Goal: Information Seeking & Learning: Learn about a topic

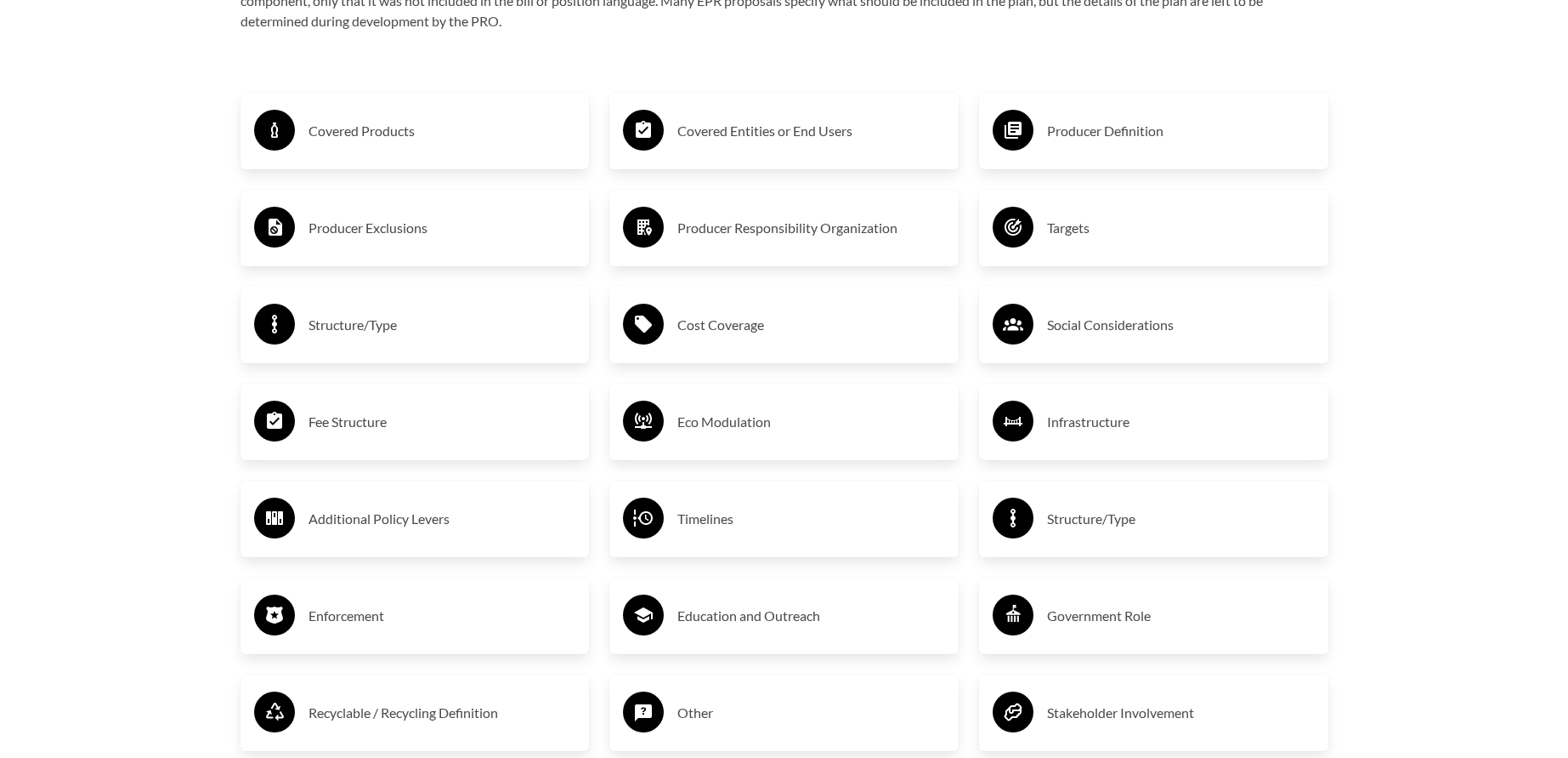
scroll to position [2978, 0]
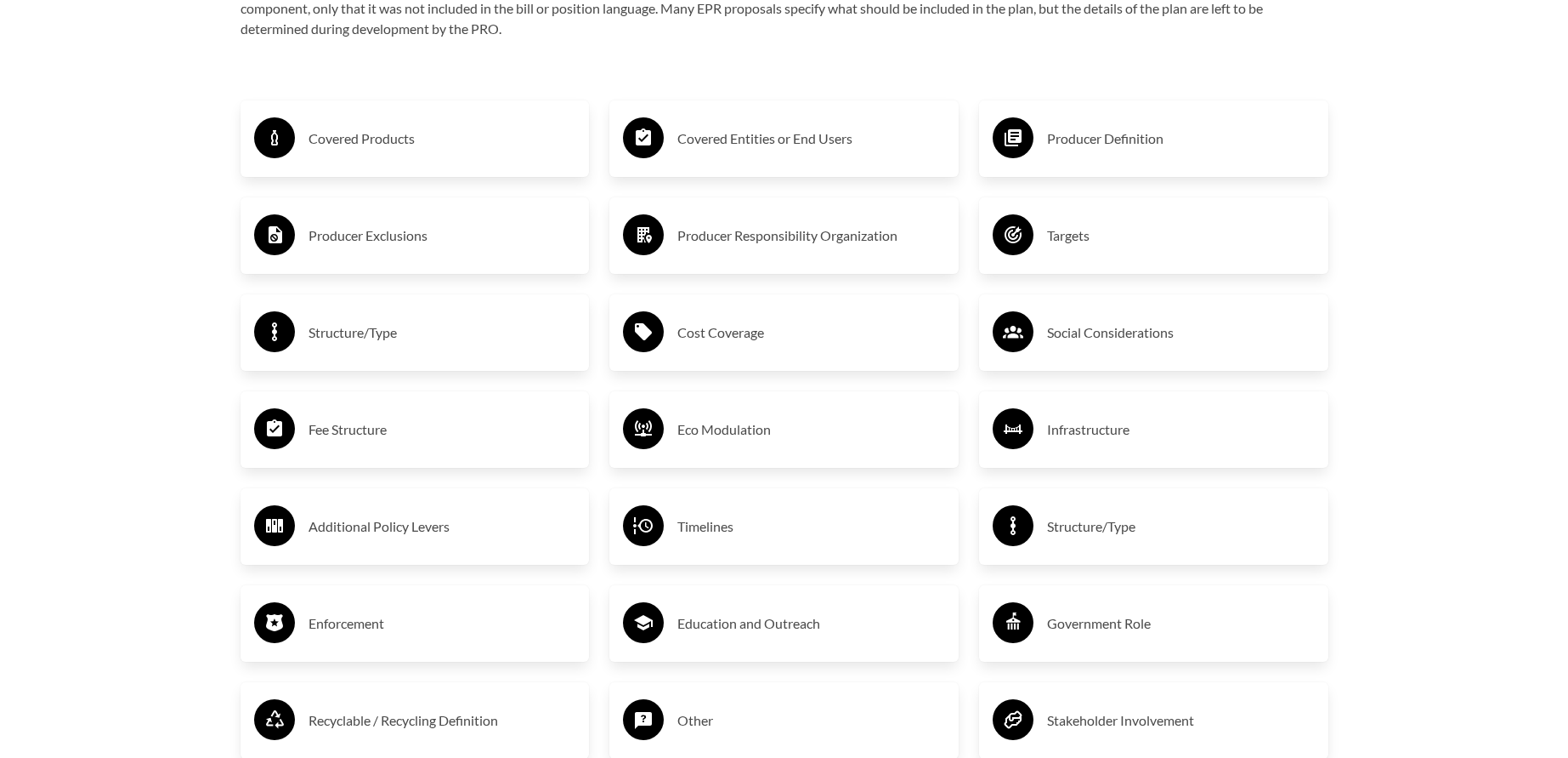
click at [401, 145] on h3 "Covered Products" at bounding box center [442, 139] width 268 height 27
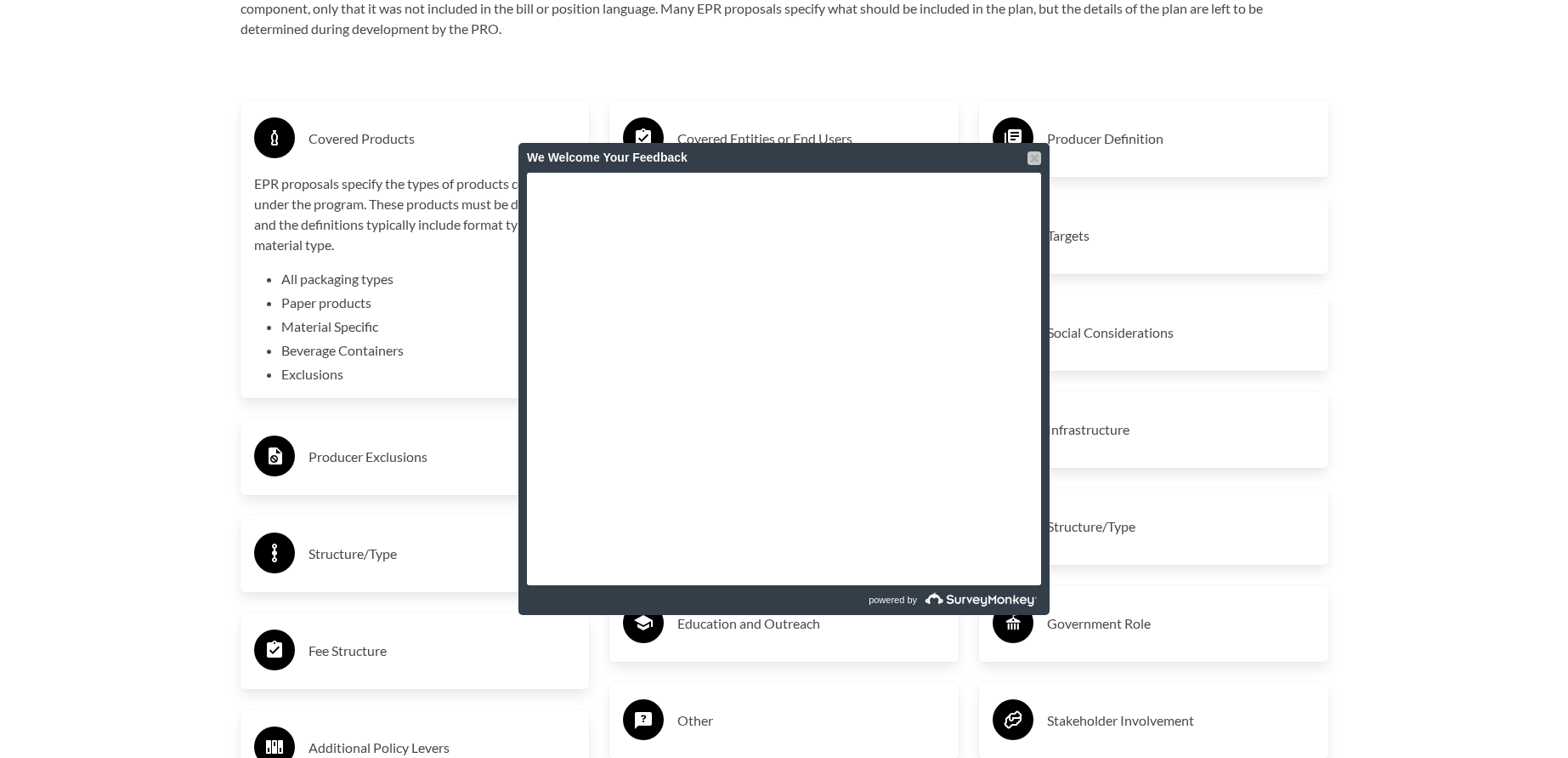
click at [1031, 153] on div at bounding box center [1034, 158] width 14 height 14
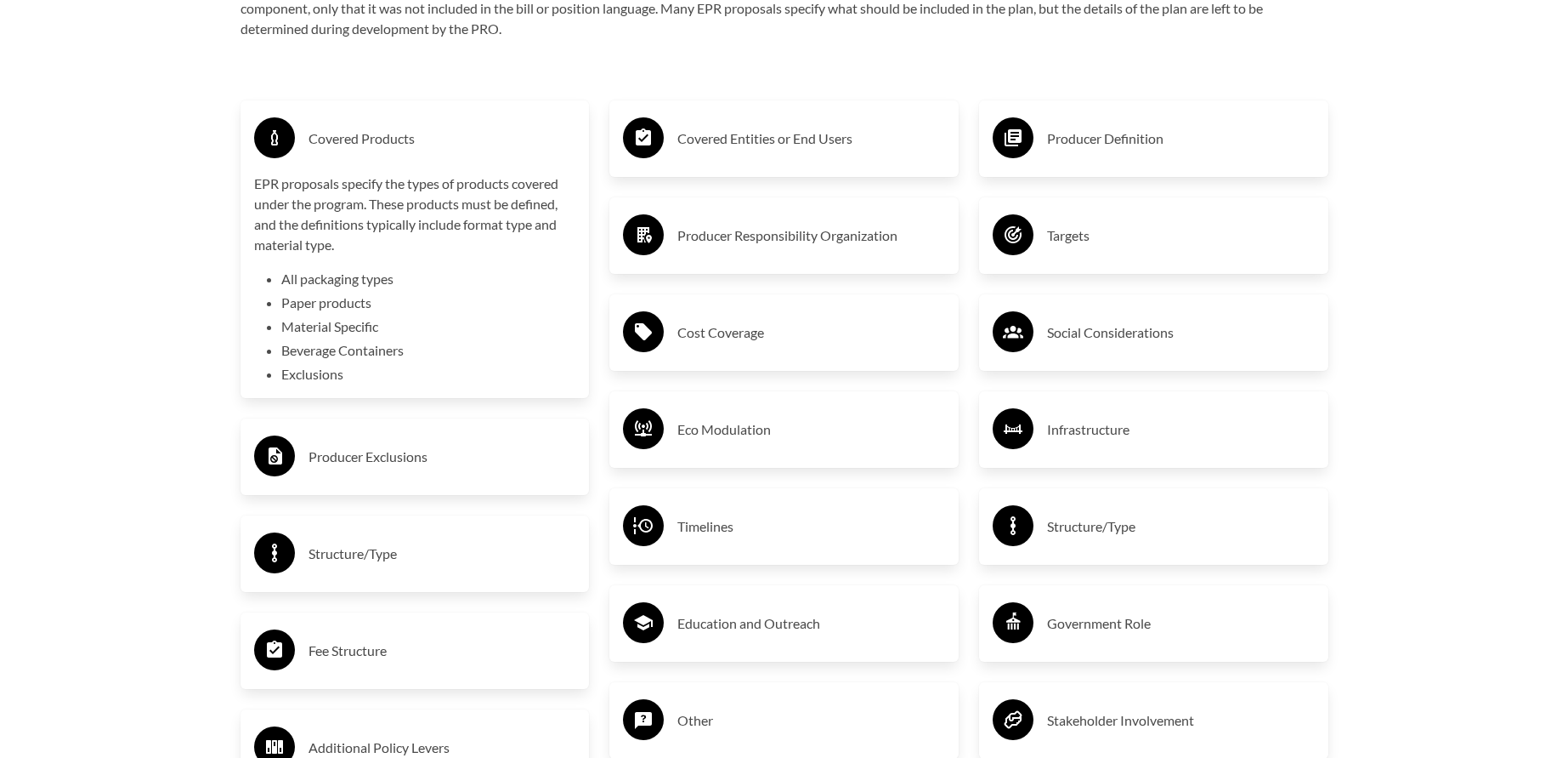
click at [844, 339] on h3 "Cost Coverage" at bounding box center [811, 333] width 268 height 27
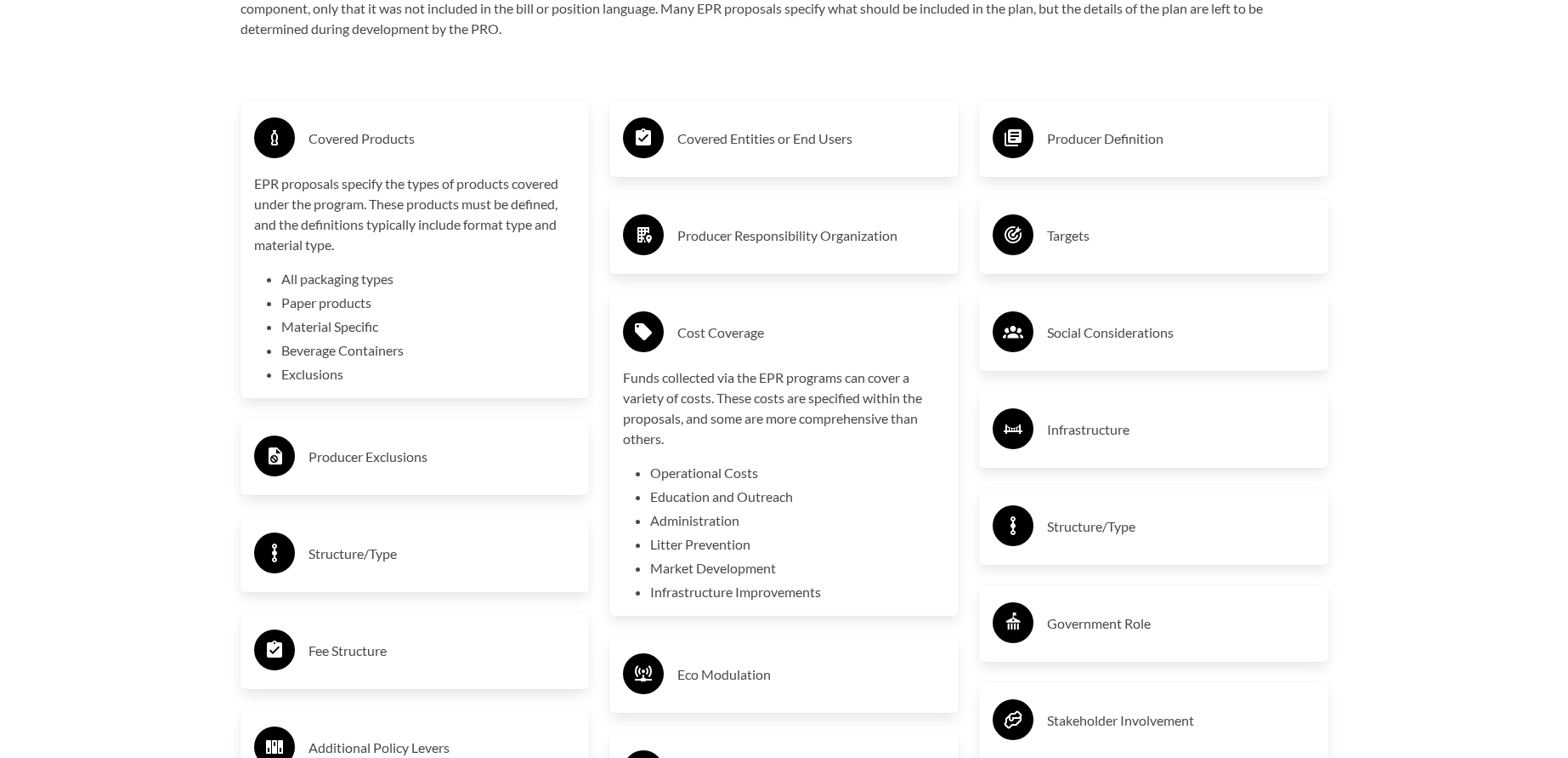
click at [443, 481] on div "Producer Exclusions" at bounding box center [415, 457] width 322 height 49
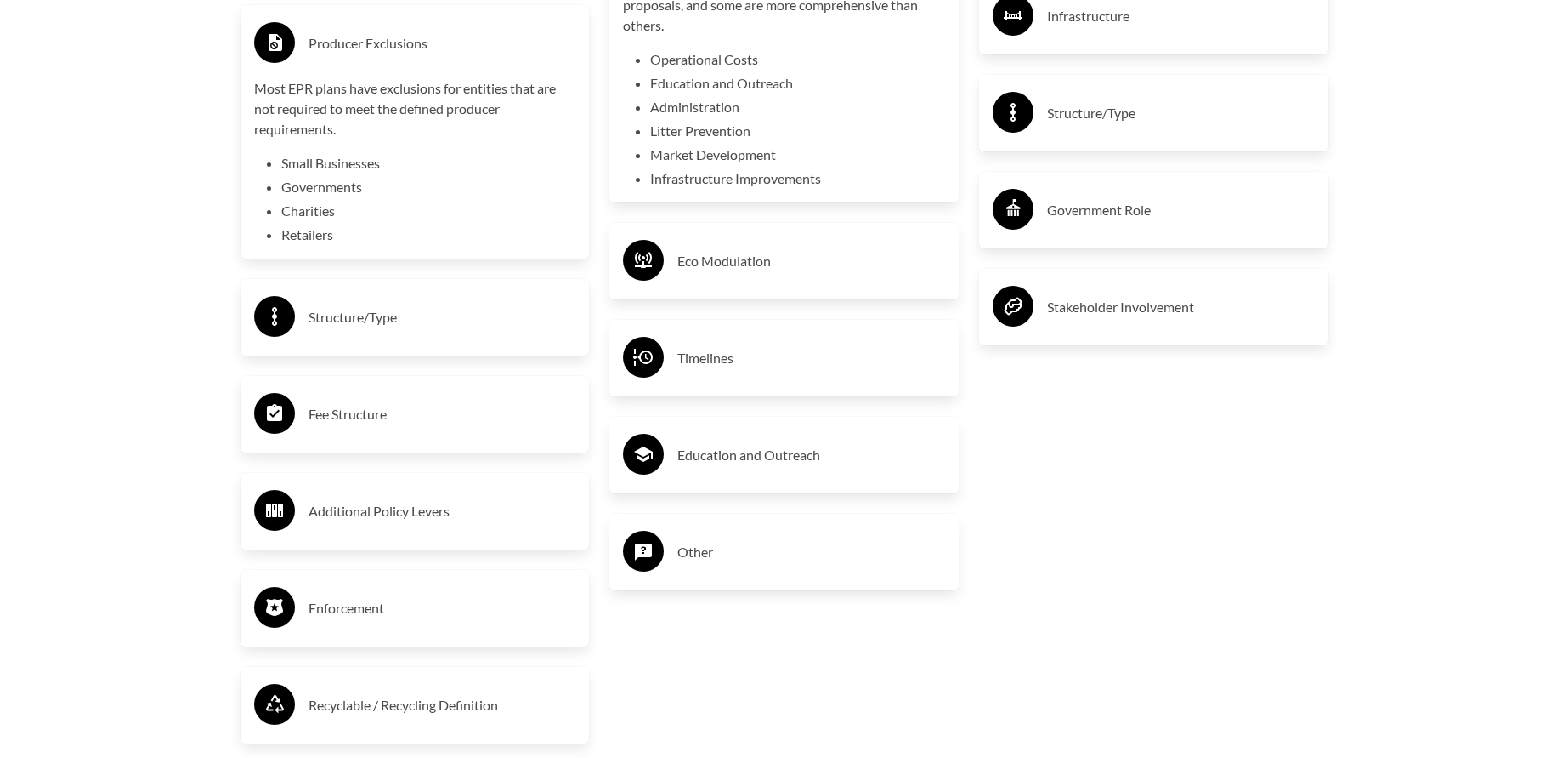
scroll to position [3393, 0]
click at [452, 401] on div "Fee Structure" at bounding box center [415, 413] width 322 height 49
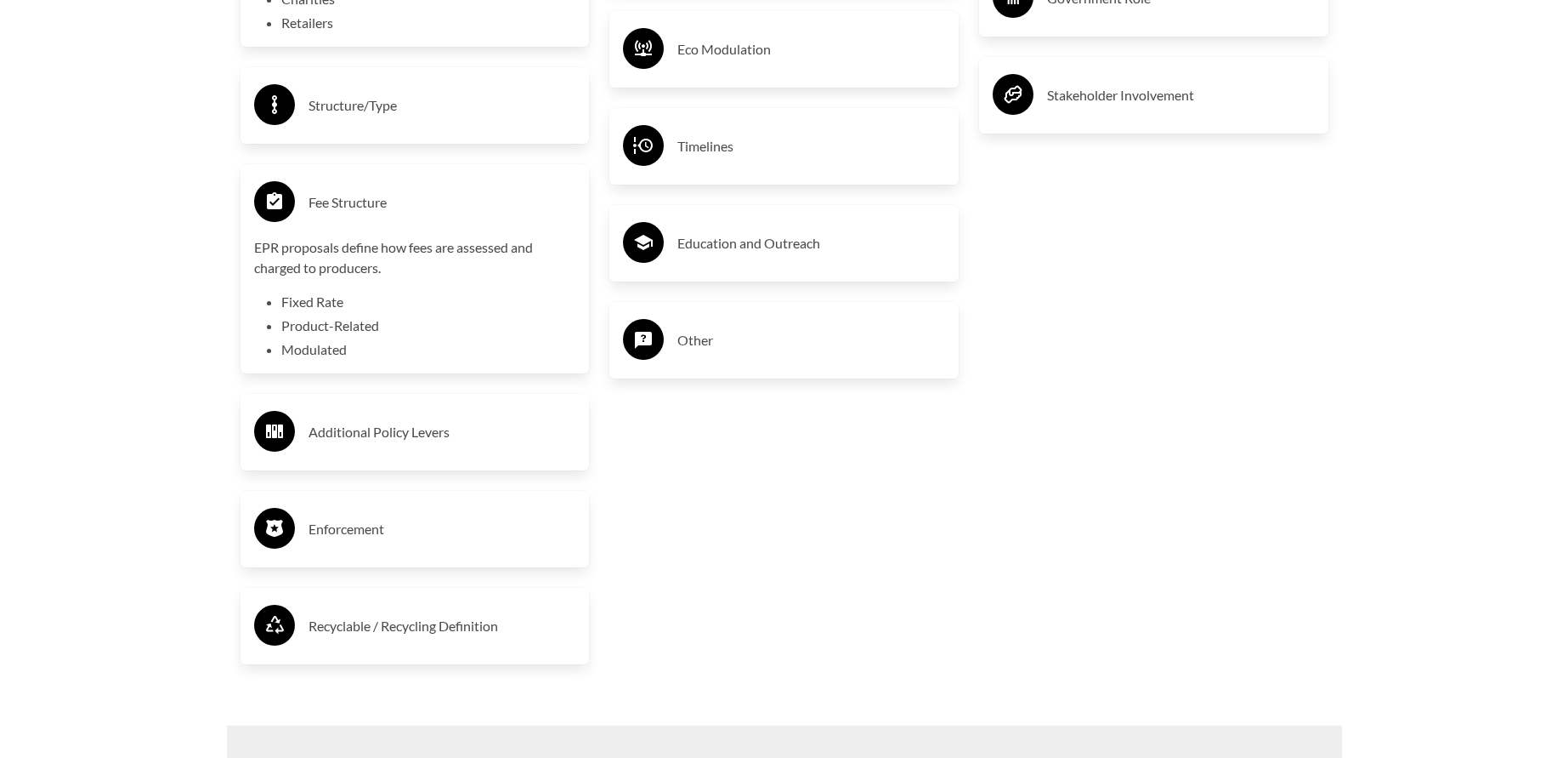
scroll to position [3605, 0]
click at [439, 518] on h3 "Enforcement" at bounding box center [442, 528] width 268 height 27
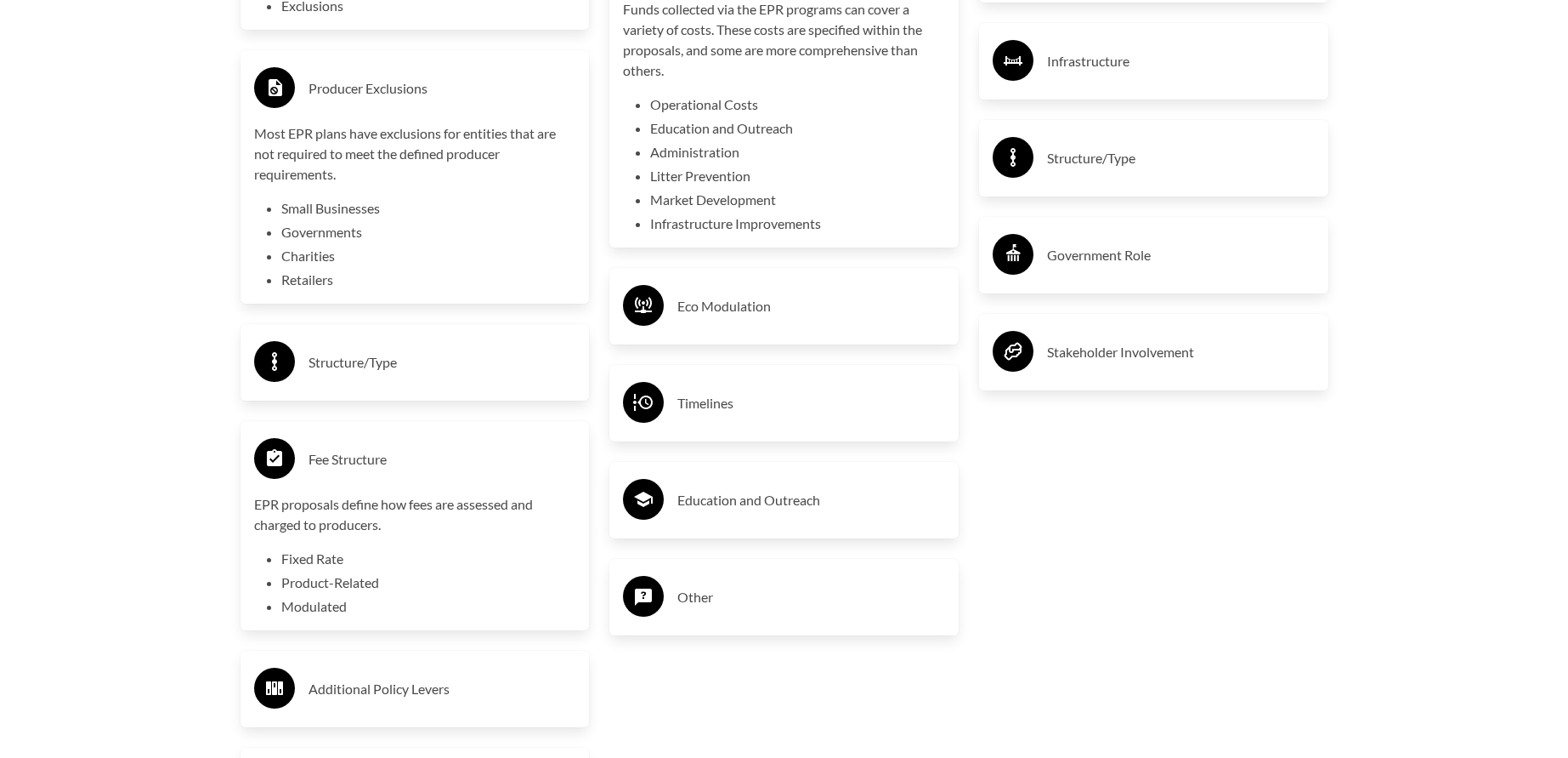
scroll to position [3295, 0]
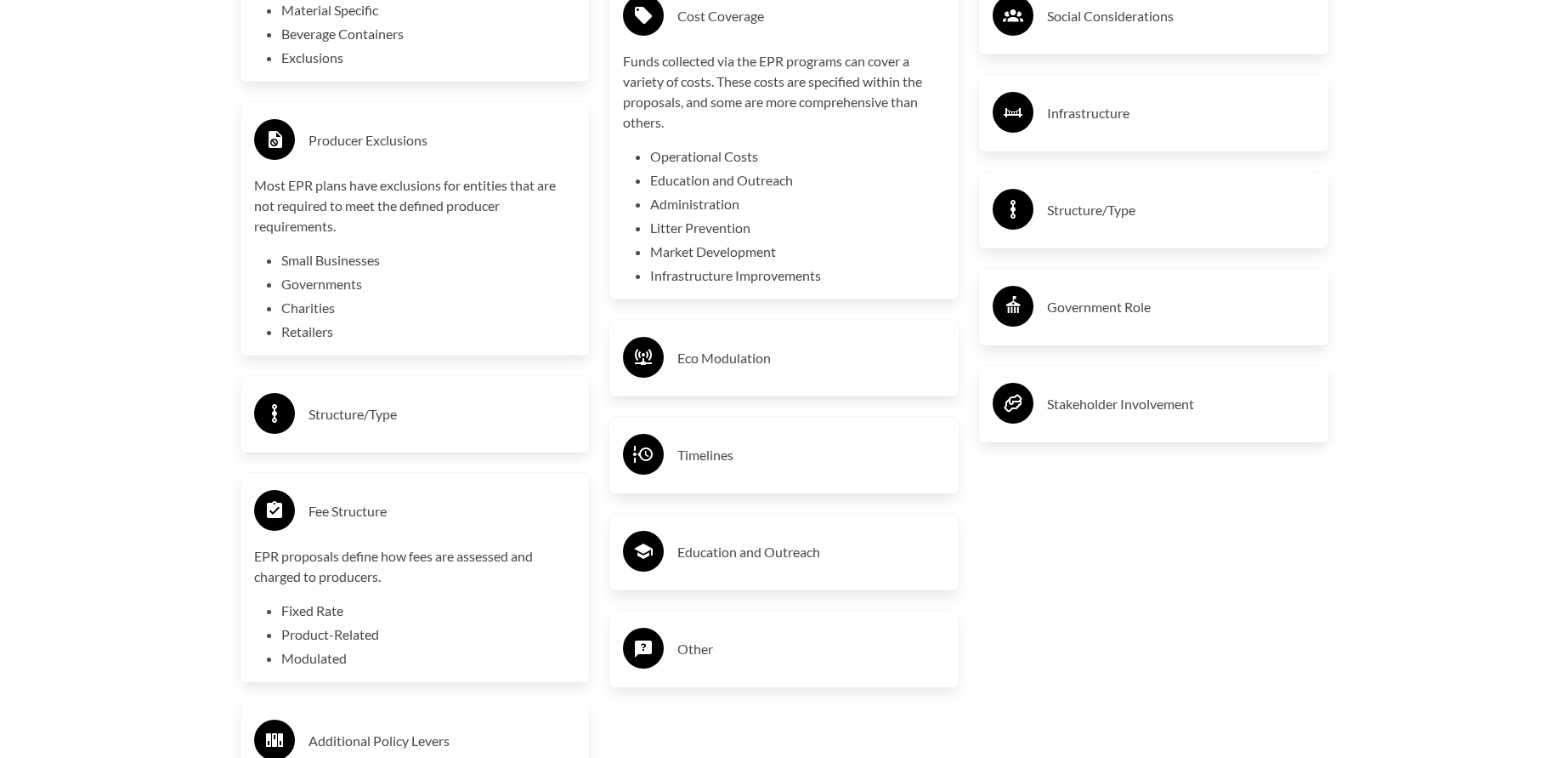
click at [766, 469] on h3 "Timelines" at bounding box center [811, 455] width 268 height 27
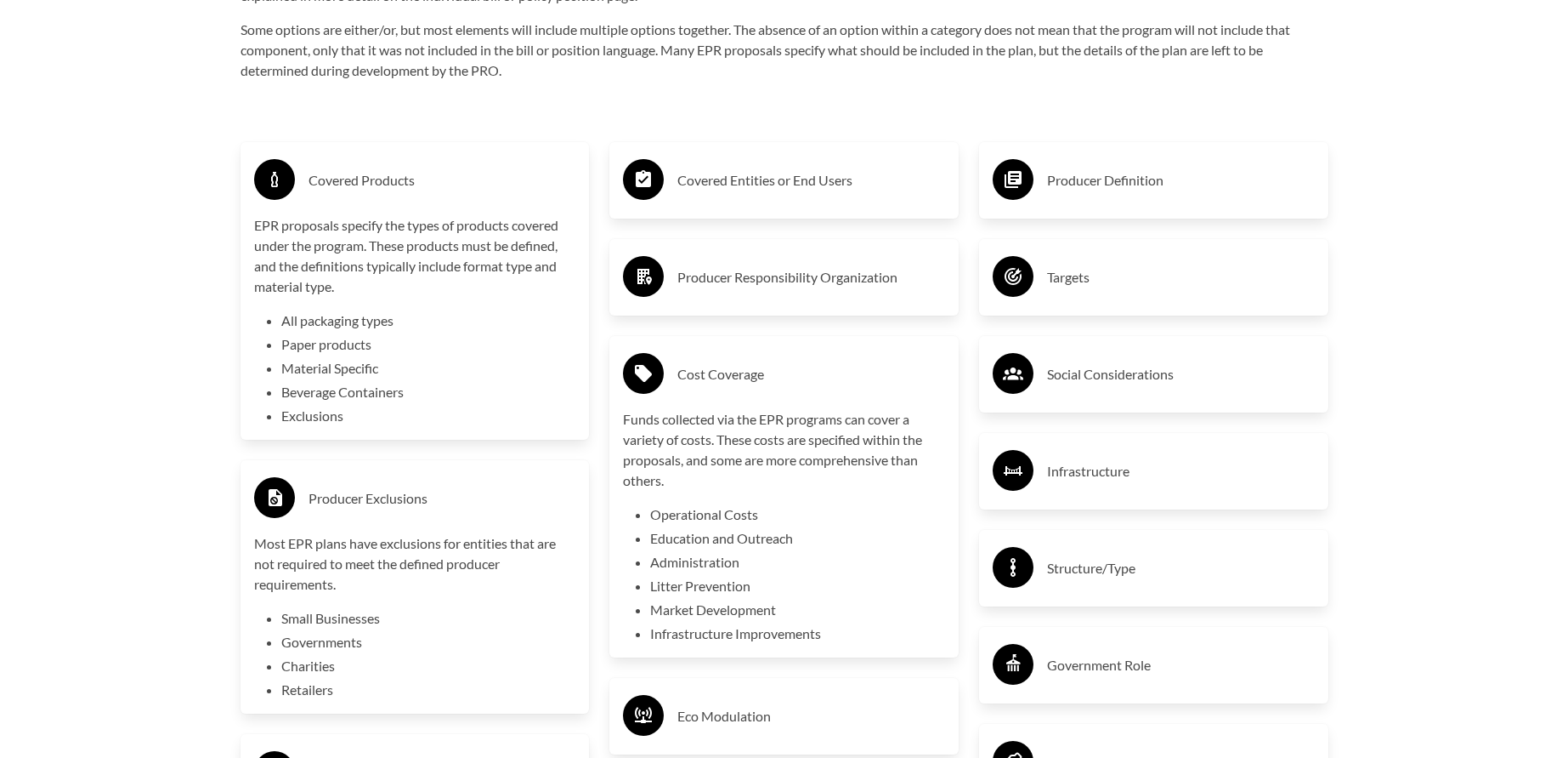
scroll to position [2936, 0]
click at [826, 303] on div "Producer Responsibility Organization" at bounding box center [784, 278] width 322 height 49
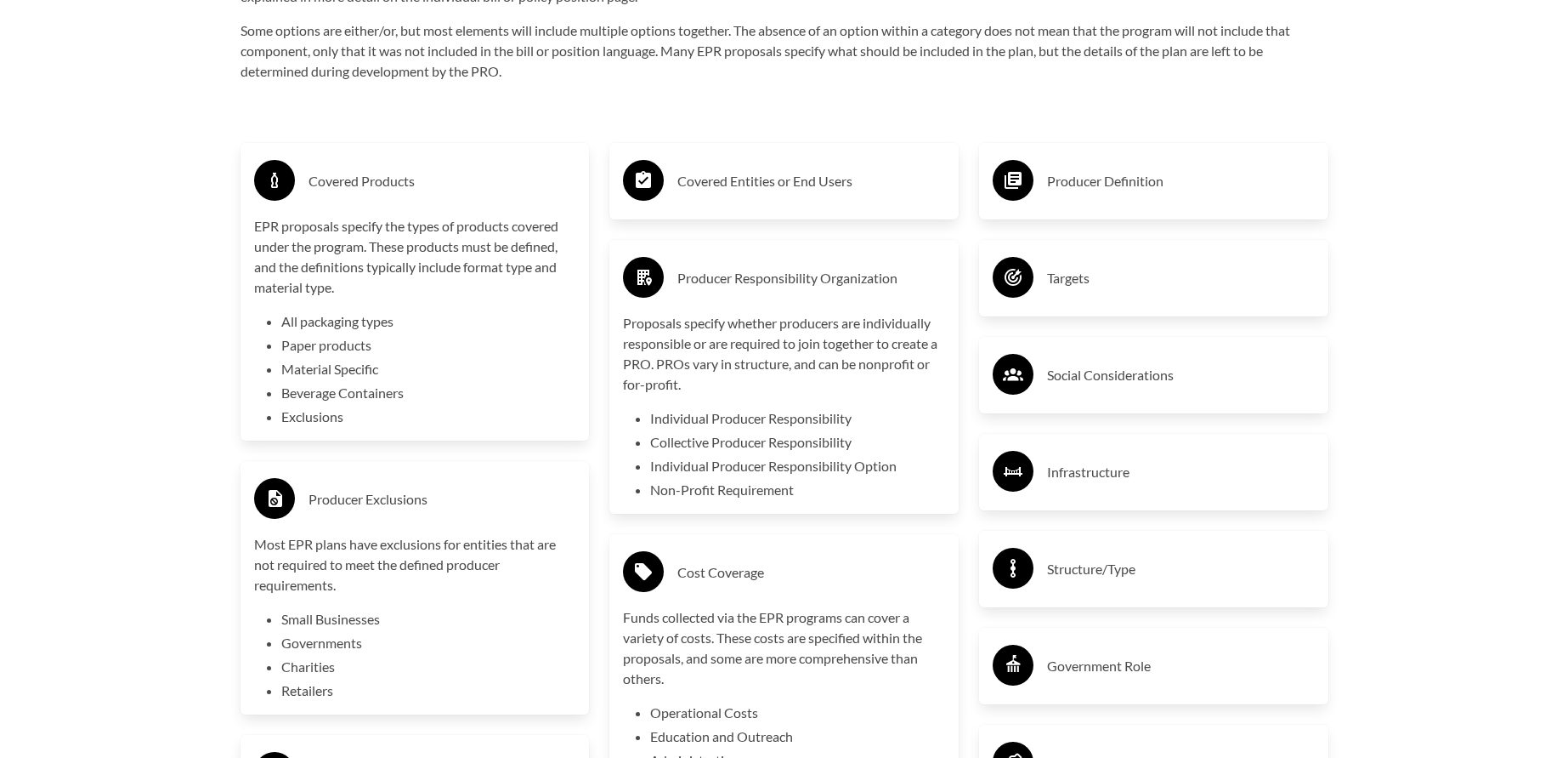
click at [1152, 189] on h3 "Producer Definition" at bounding box center [1180, 181] width 268 height 27
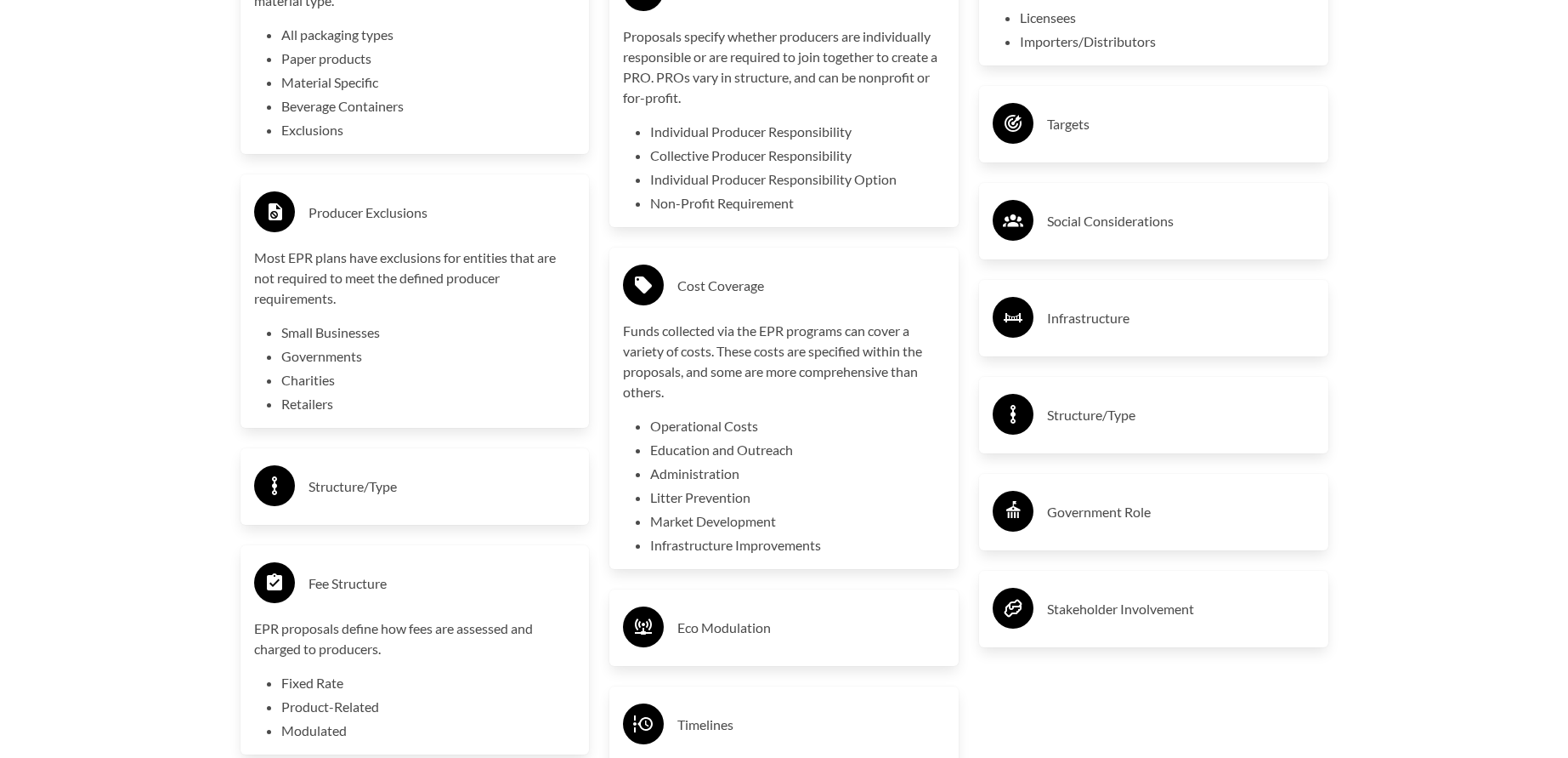
scroll to position [3223, 0]
click at [1139, 207] on div "Social Considerations" at bounding box center [1153, 220] width 322 height 49
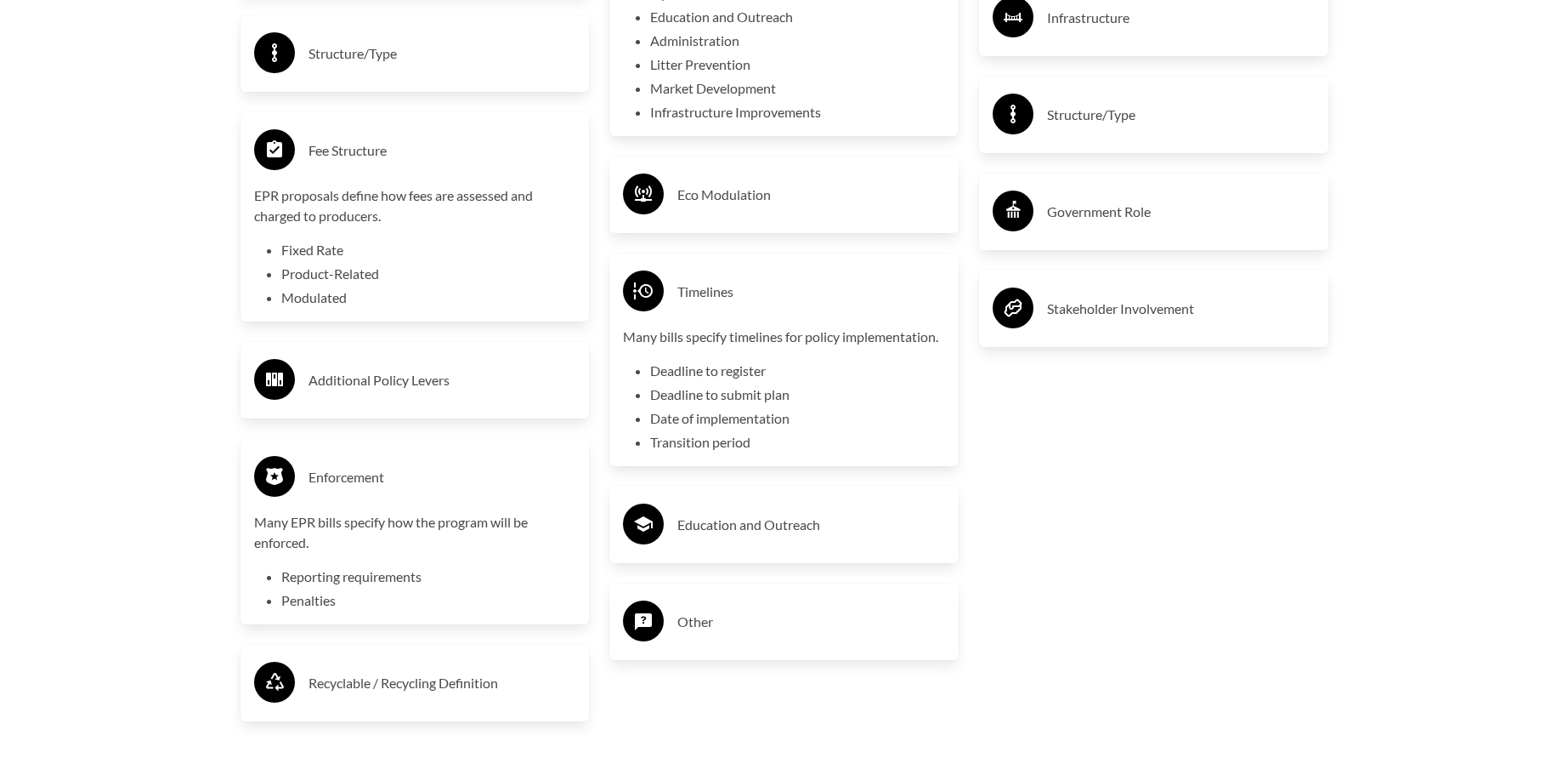
scroll to position [3656, 0]
click at [1214, 299] on h3 "Stakeholder Involvement" at bounding box center [1180, 308] width 268 height 27
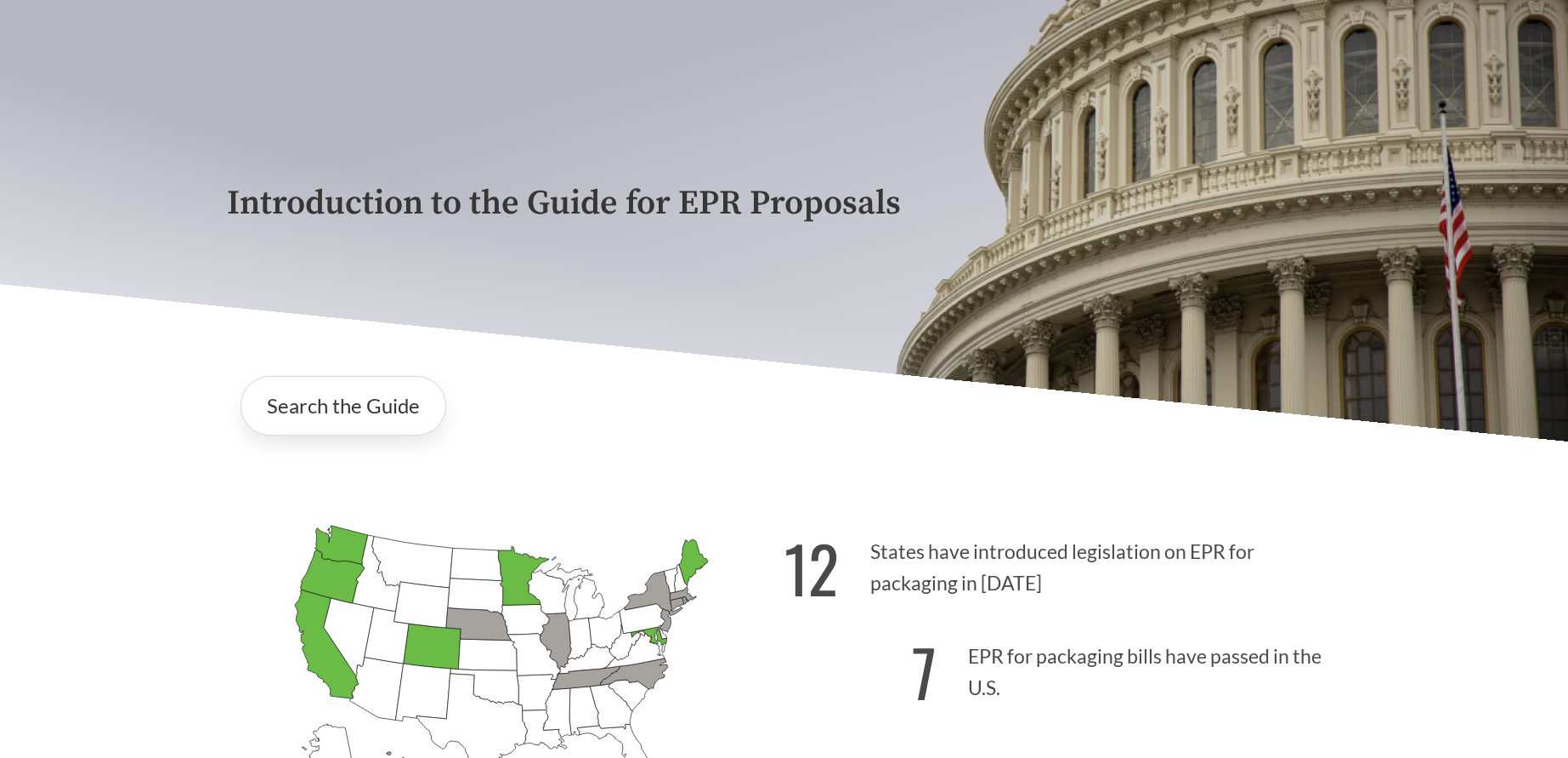
scroll to position [0, 0]
